Goal: Navigation & Orientation: Find specific page/section

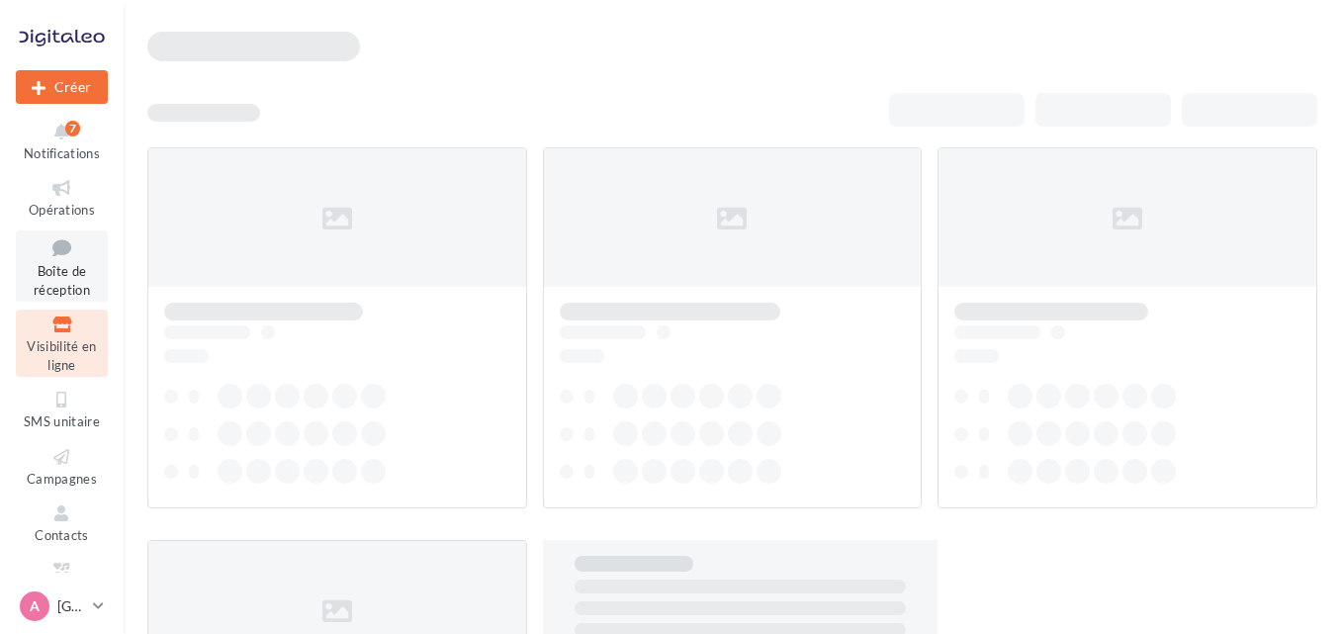
click at [66, 269] on span "Boîte de réception" at bounding box center [62, 280] width 56 height 35
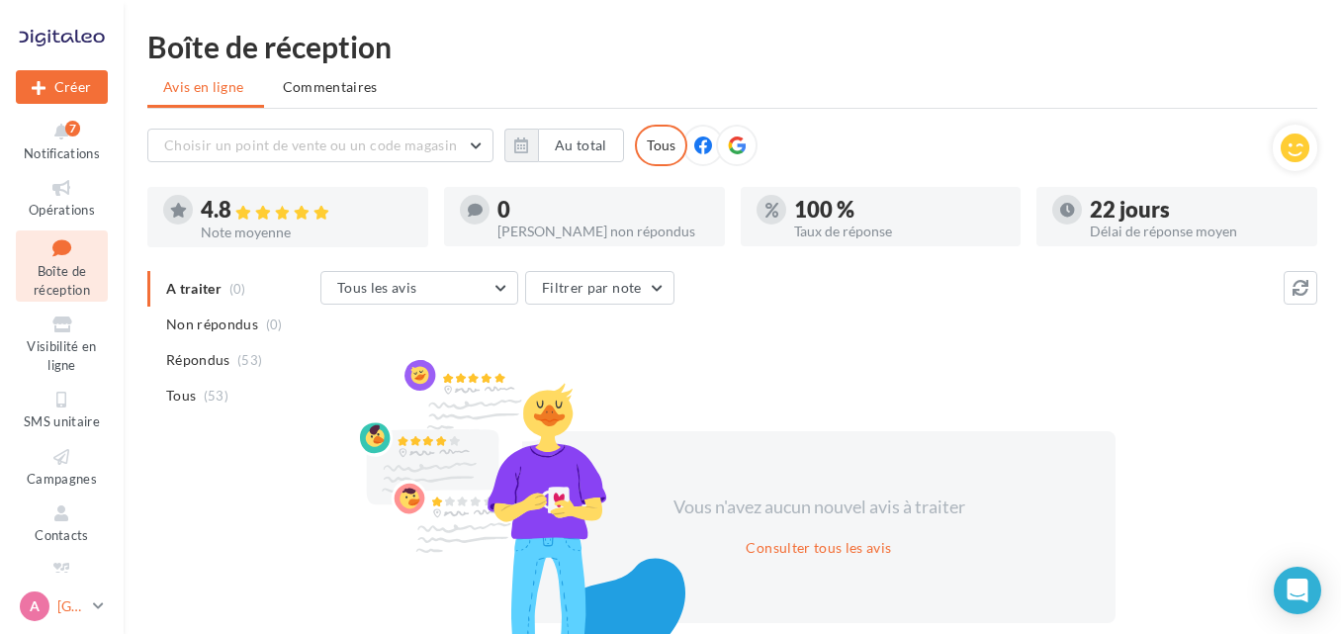
click at [100, 603] on icon at bounding box center [98, 605] width 11 height 17
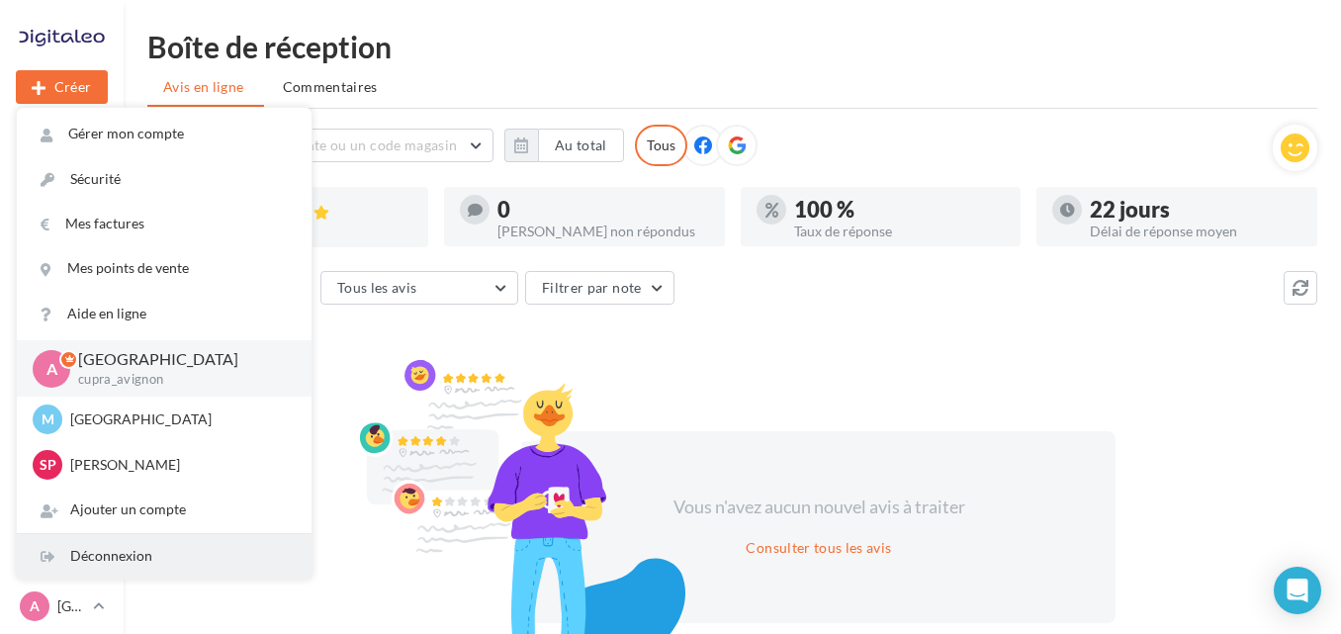
click at [139, 541] on div "Déconnexion" at bounding box center [164, 556] width 295 height 45
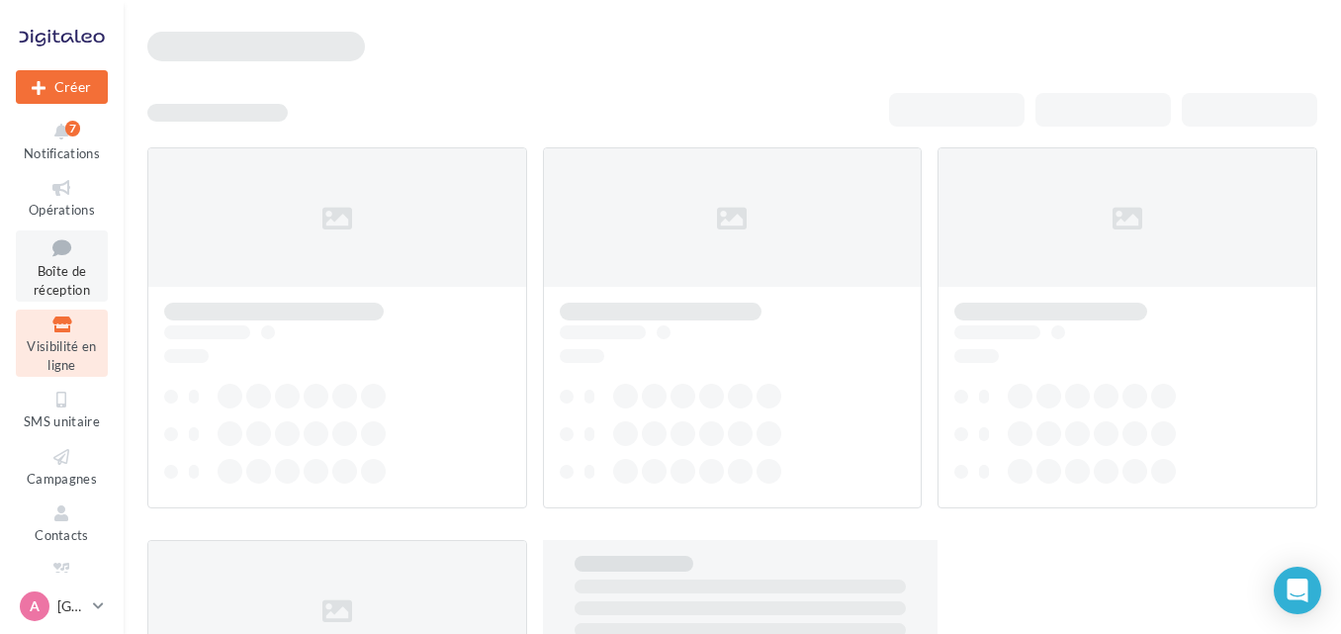
click at [29, 255] on icon at bounding box center [62, 247] width 80 height 27
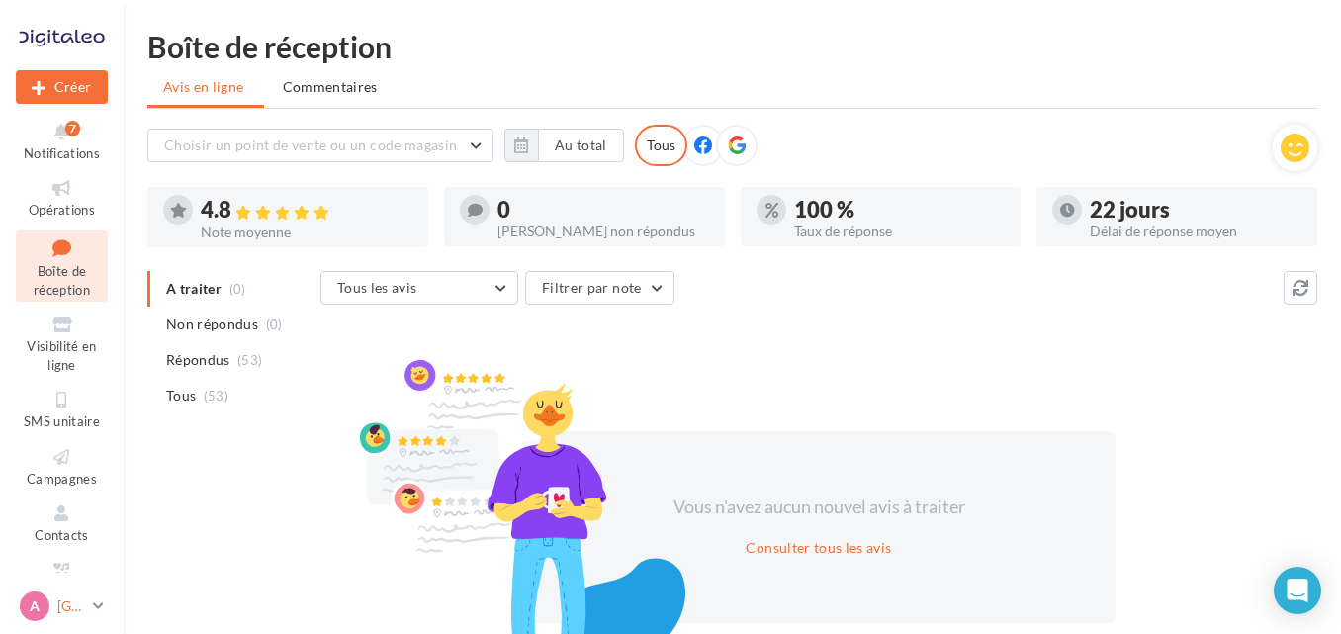
click at [99, 604] on icon at bounding box center [98, 605] width 11 height 17
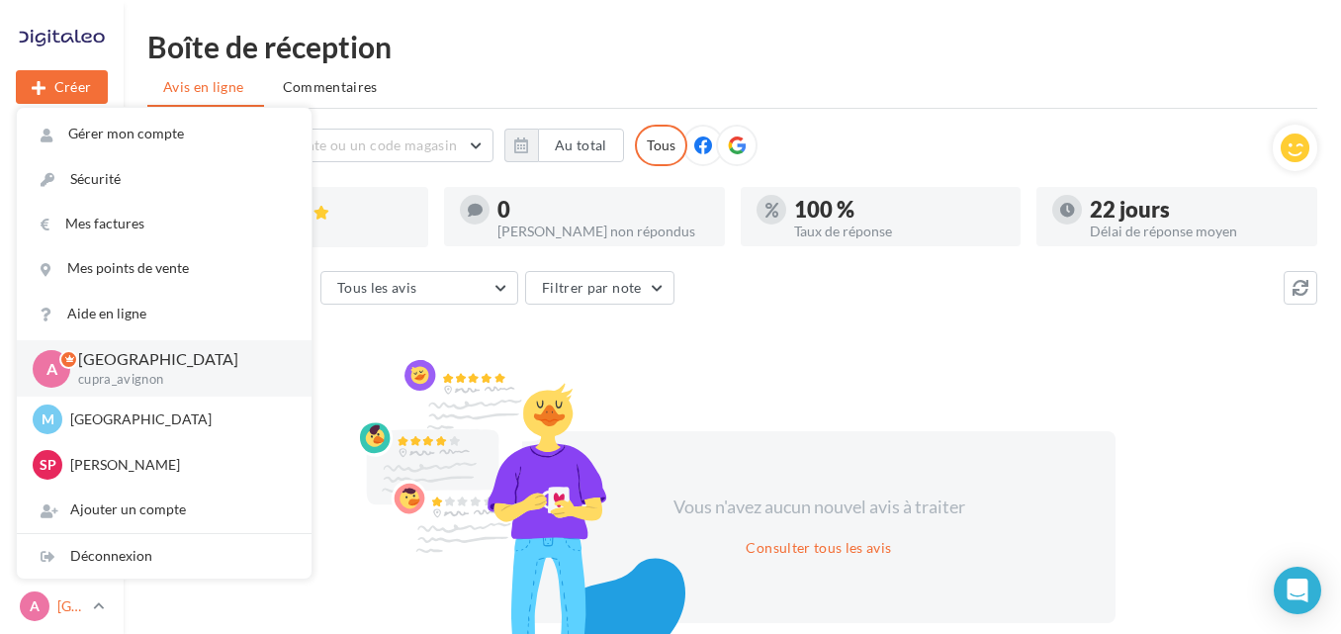
click at [99, 604] on icon at bounding box center [98, 605] width 11 height 17
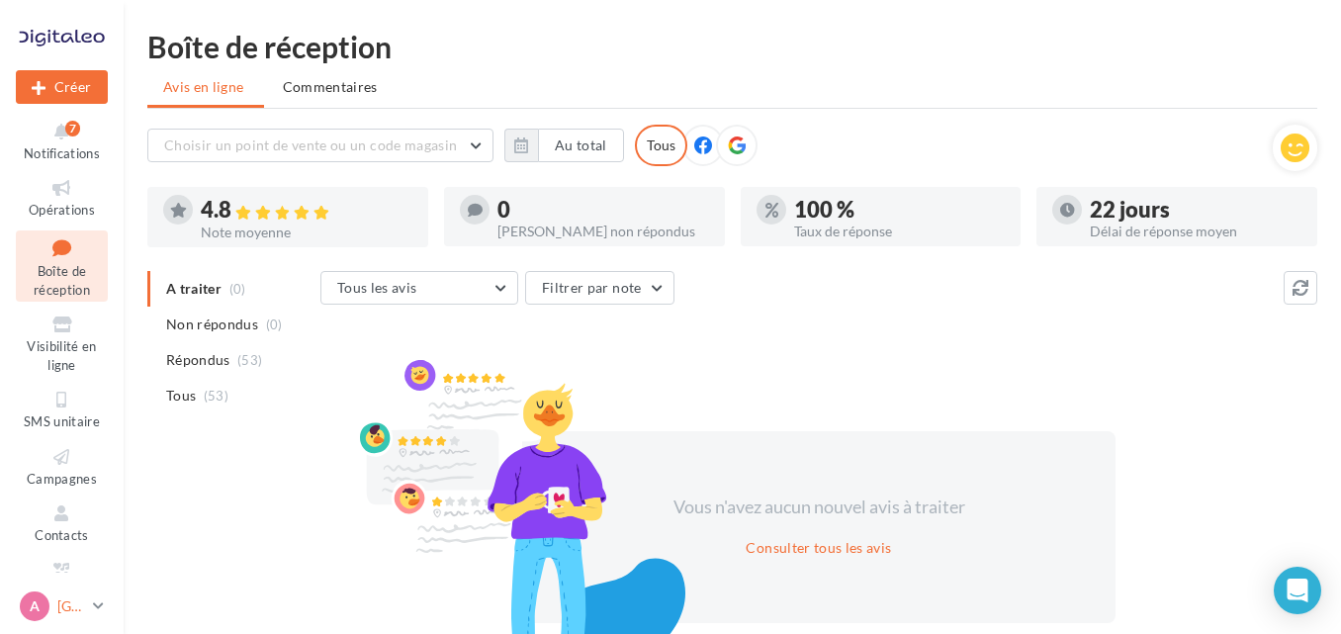
click at [102, 602] on icon at bounding box center [98, 605] width 11 height 17
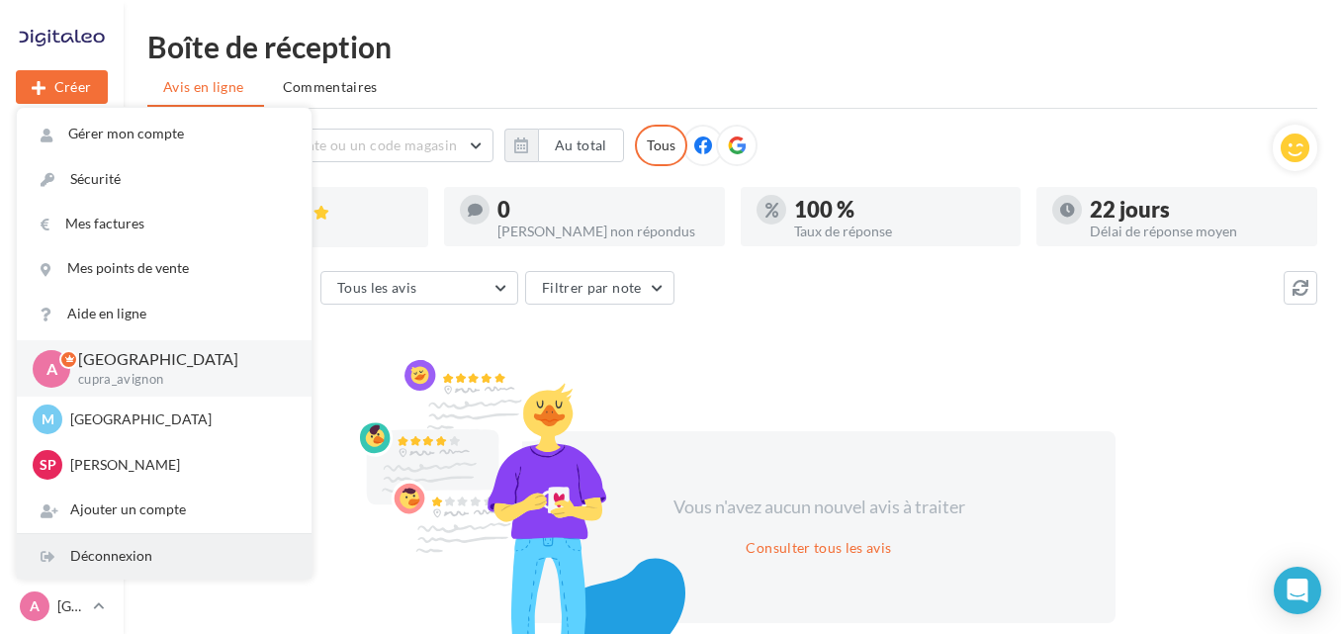
click at [98, 558] on div "Déconnexion" at bounding box center [164, 556] width 295 height 45
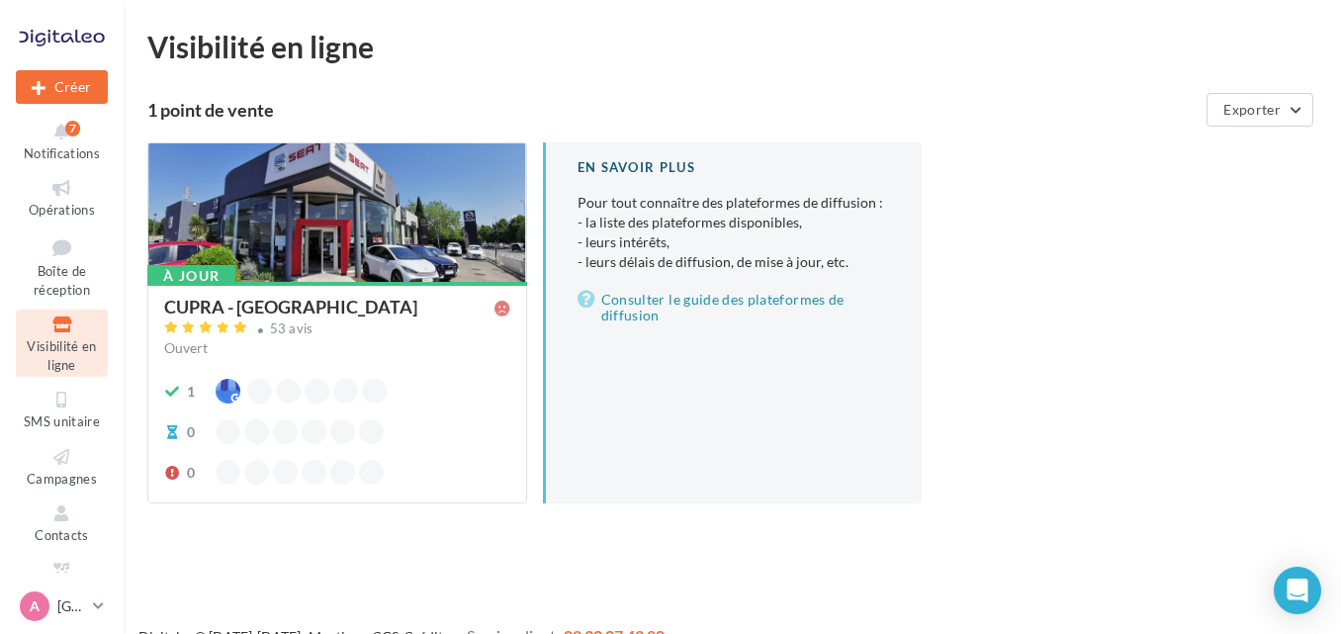
click at [44, 318] on icon at bounding box center [62, 325] width 80 height 23
click at [54, 269] on span "Boîte de réception" at bounding box center [62, 280] width 56 height 35
